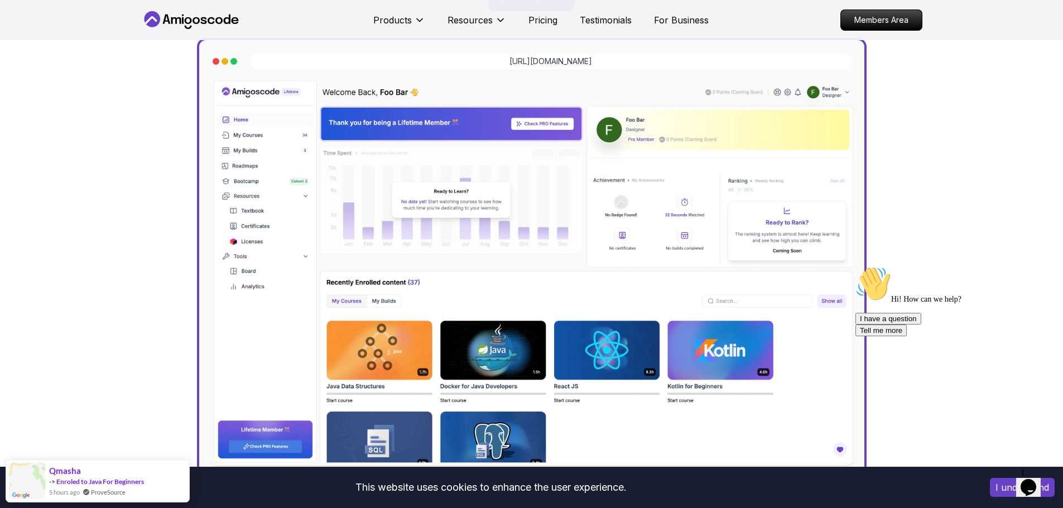
scroll to position [335, 0]
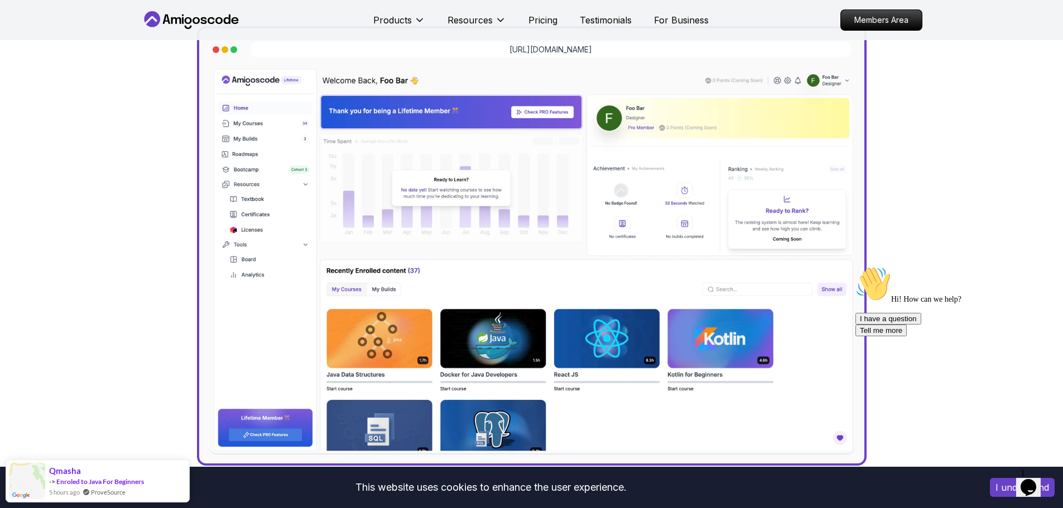
click at [1036, 481] on icon "$i18n('chat', 'chat_widget')" at bounding box center [1028, 487] width 16 height 17
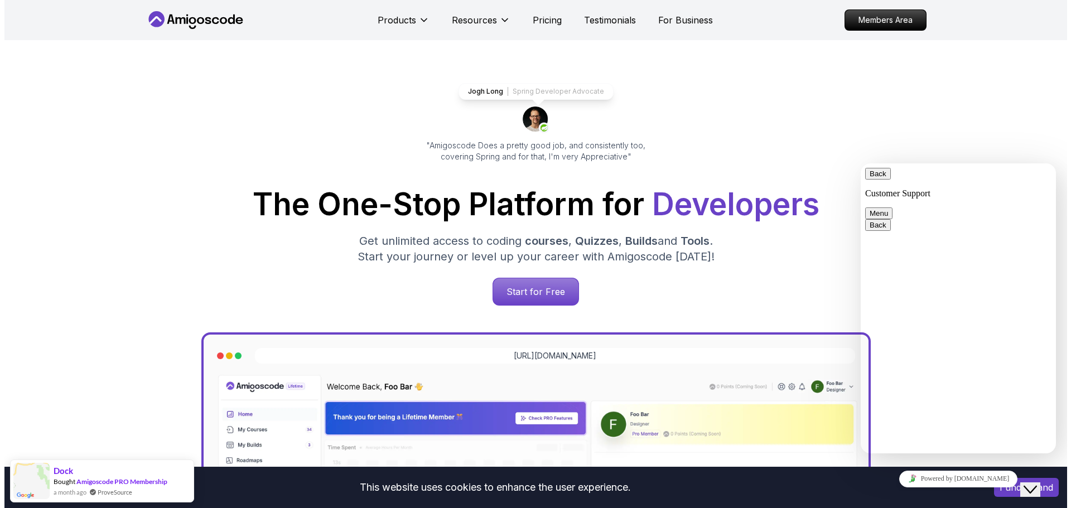
scroll to position [0, 0]
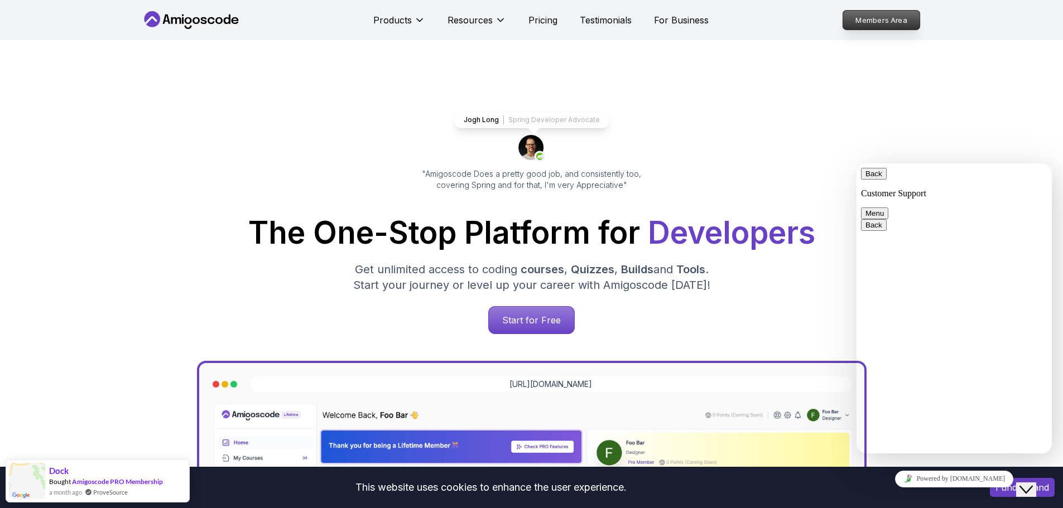
click at [870, 25] on p "Members Area" at bounding box center [881, 20] width 77 height 19
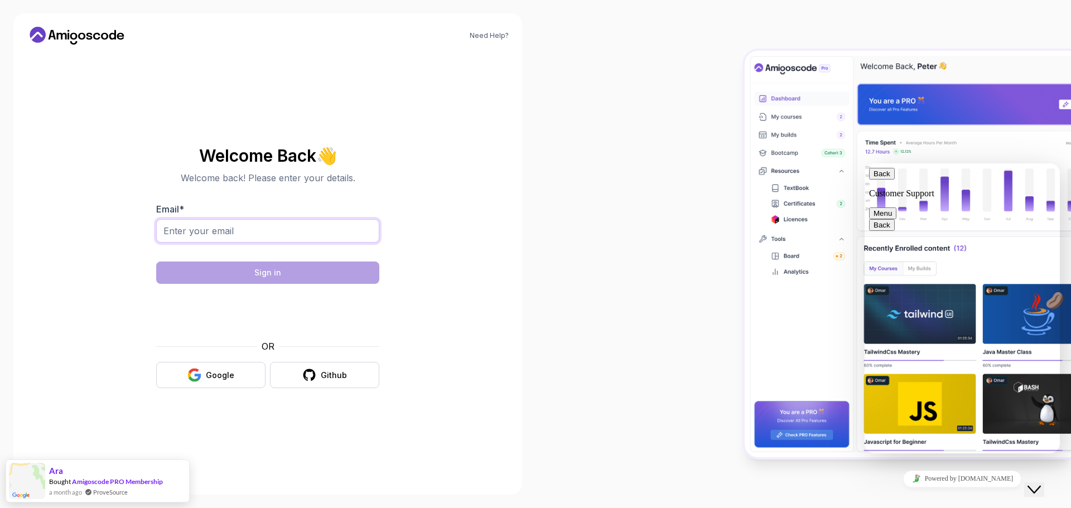
click at [282, 222] on input "Email *" at bounding box center [267, 230] width 223 height 23
click at [198, 234] on input "Email *" at bounding box center [267, 230] width 223 height 23
click at [225, 370] on div "Google" at bounding box center [220, 375] width 28 height 11
